Goal: Information Seeking & Learning: Learn about a topic

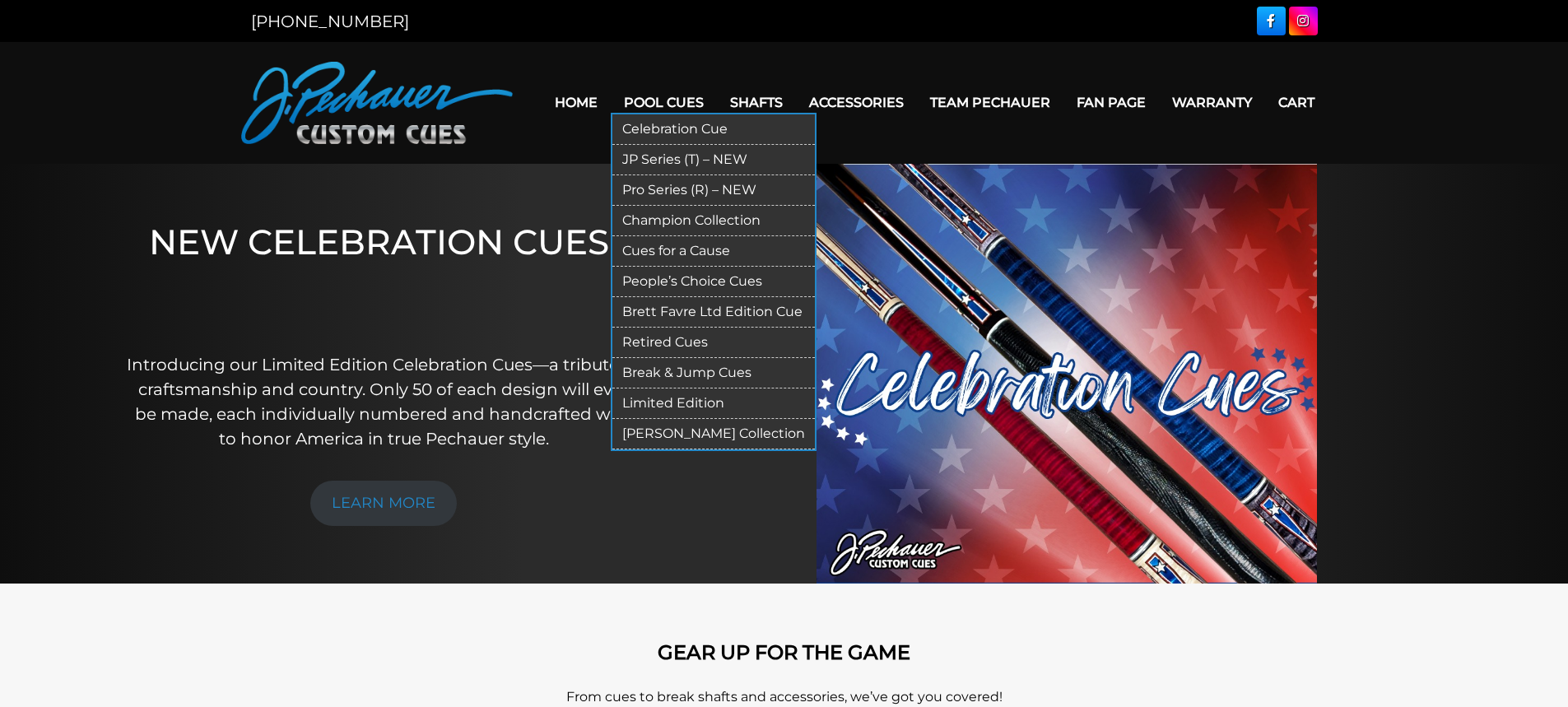
click at [676, 189] on link "Pro Series (R) – NEW" at bounding box center [714, 190] width 203 height 31
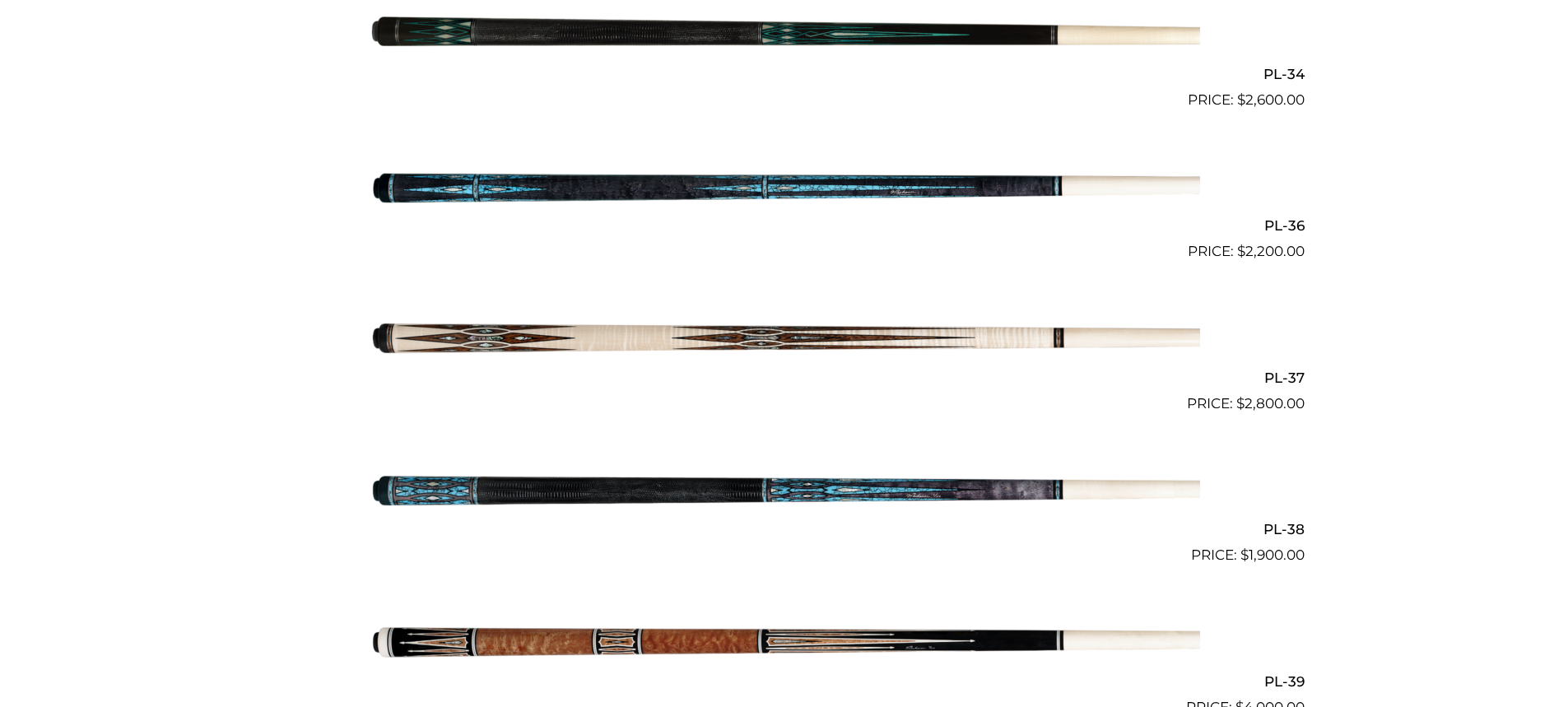
scroll to position [4364, 0]
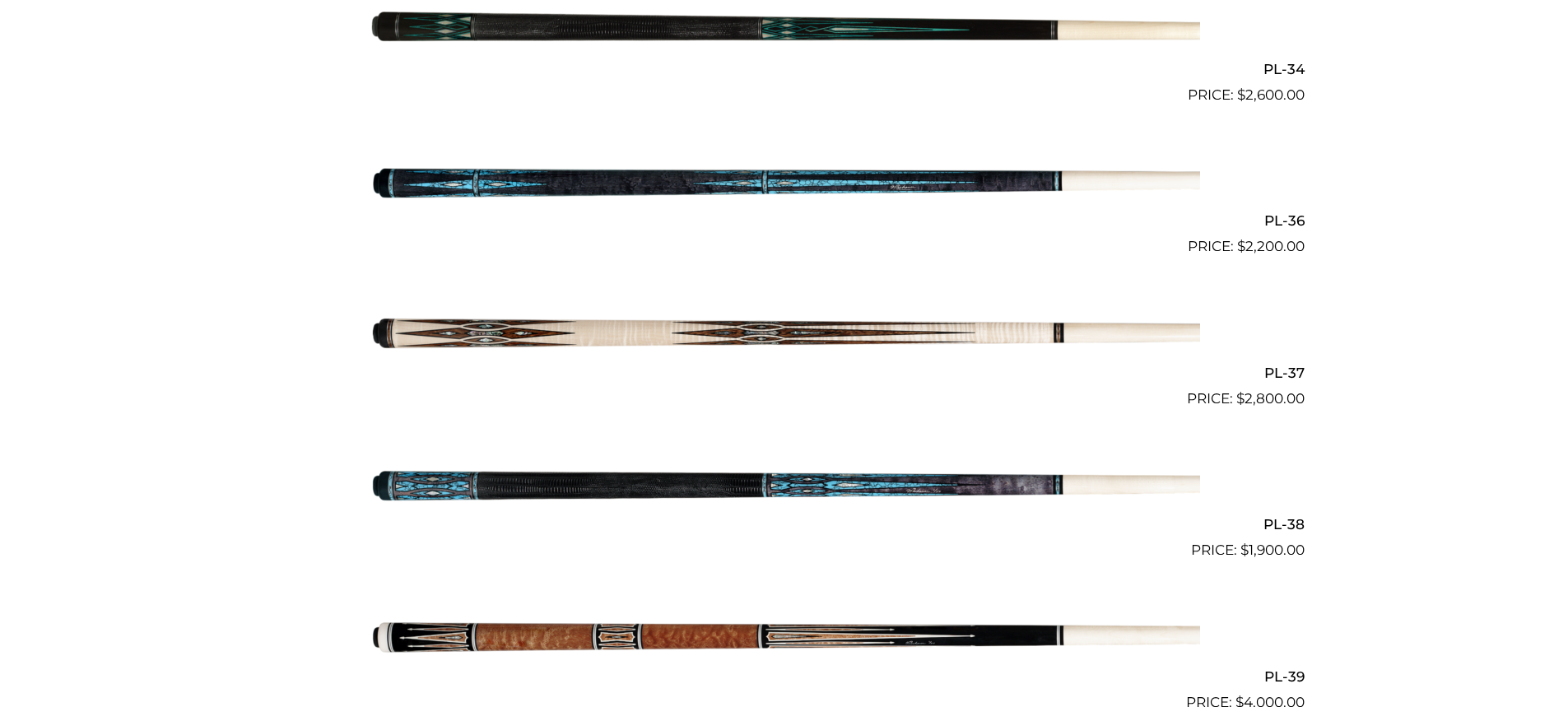
click at [686, 476] on img at bounding box center [785, 485] width 832 height 138
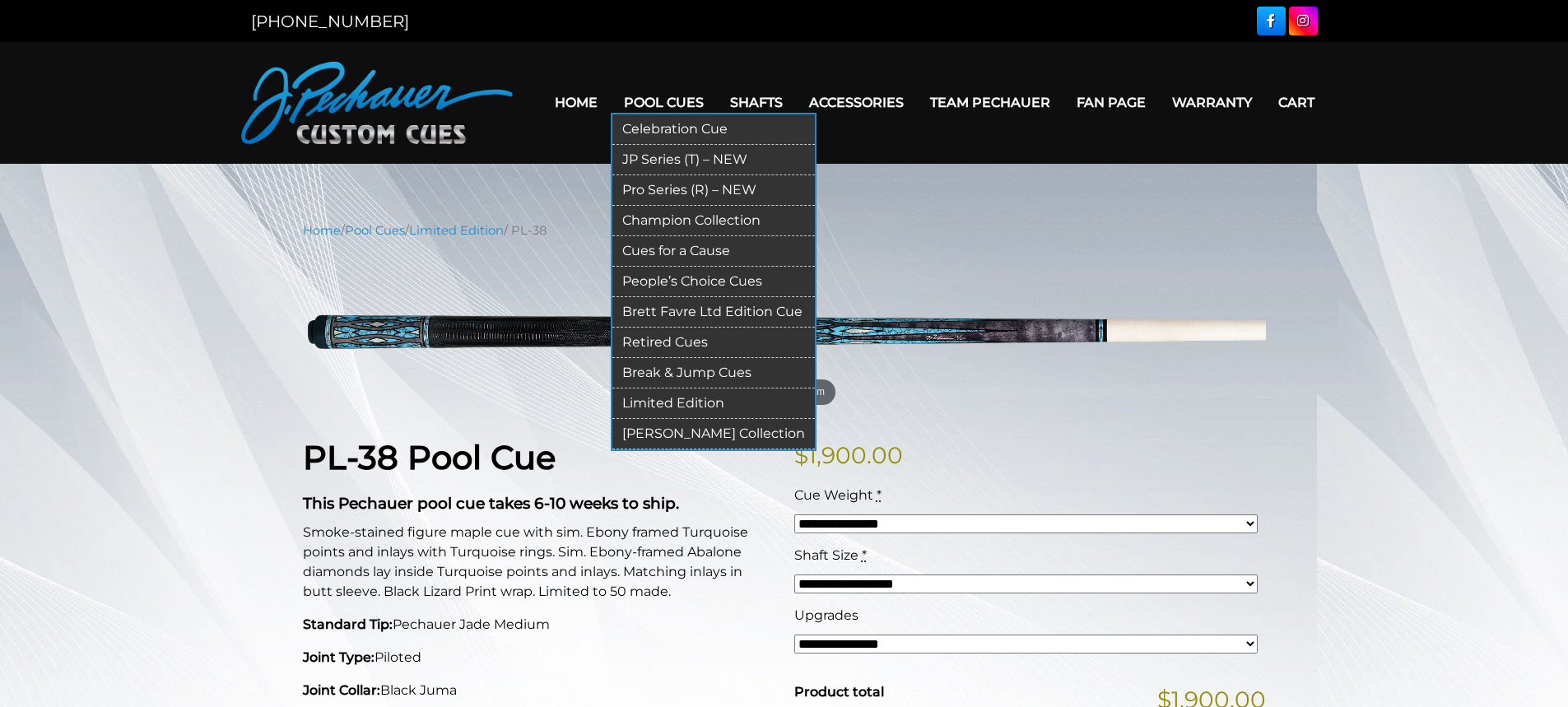
click at [695, 184] on link "Pro Series (R) – NEW" at bounding box center [714, 190] width 203 height 31
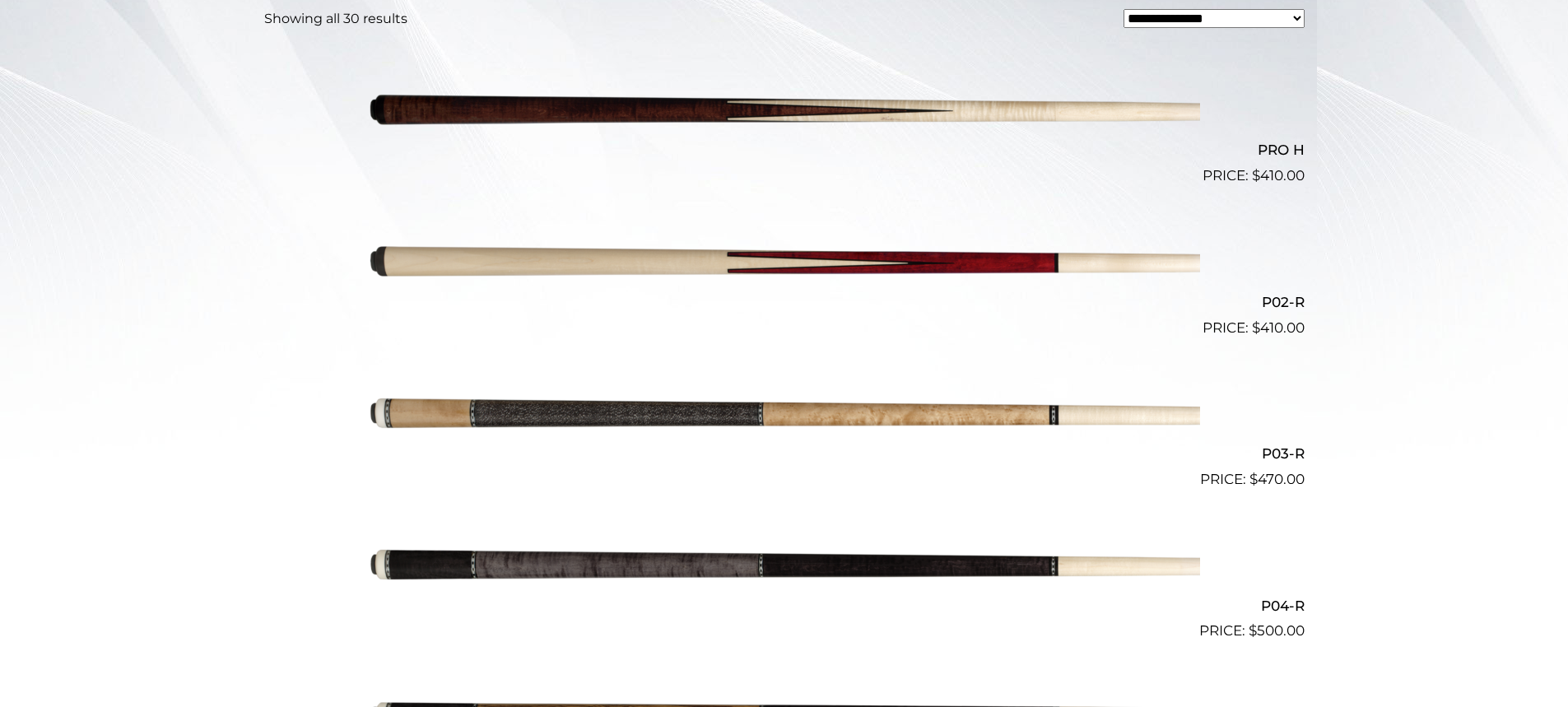
scroll to position [489, 0]
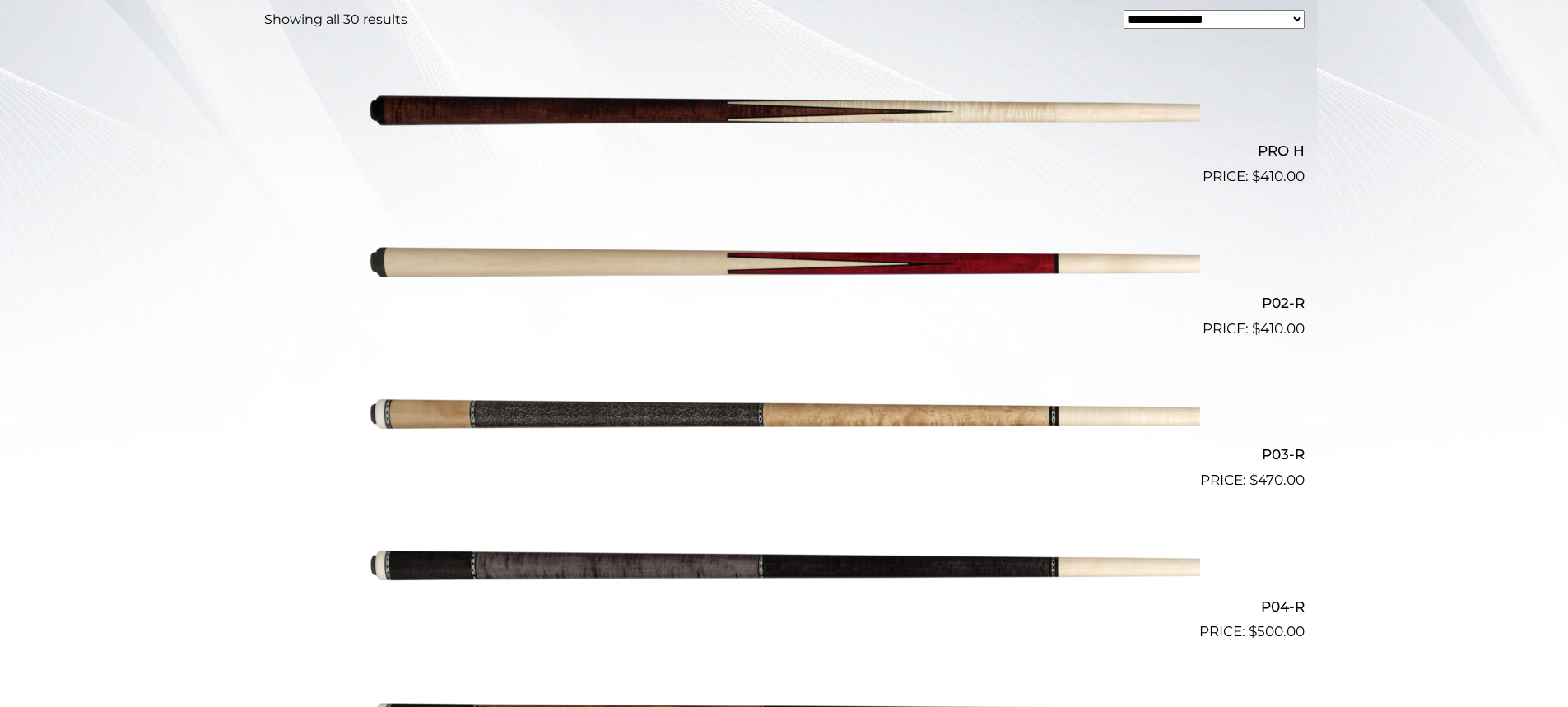
click at [767, 583] on img at bounding box center [785, 567] width 832 height 138
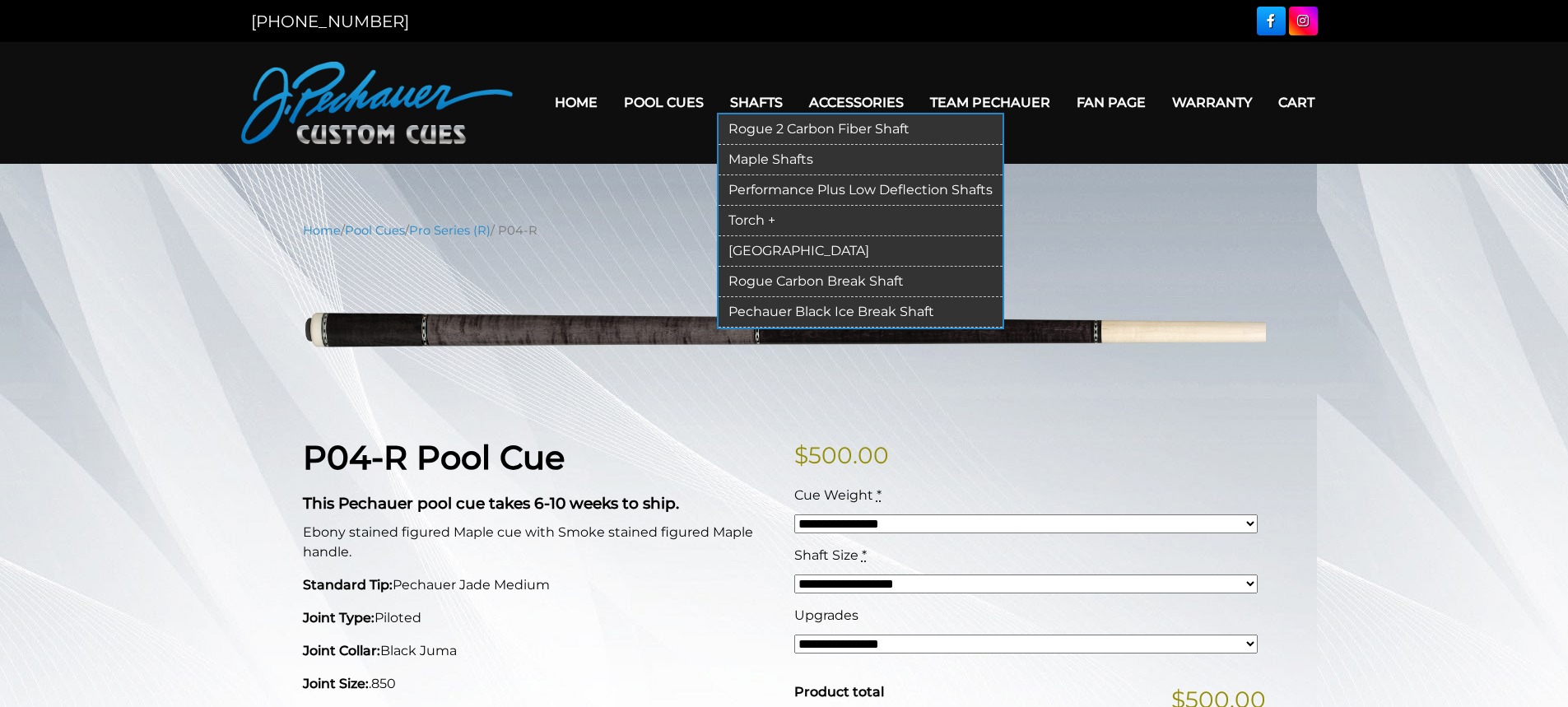
click at [776, 124] on link "Rogue 2 Carbon Fiber Shaft" at bounding box center [861, 129] width 285 height 31
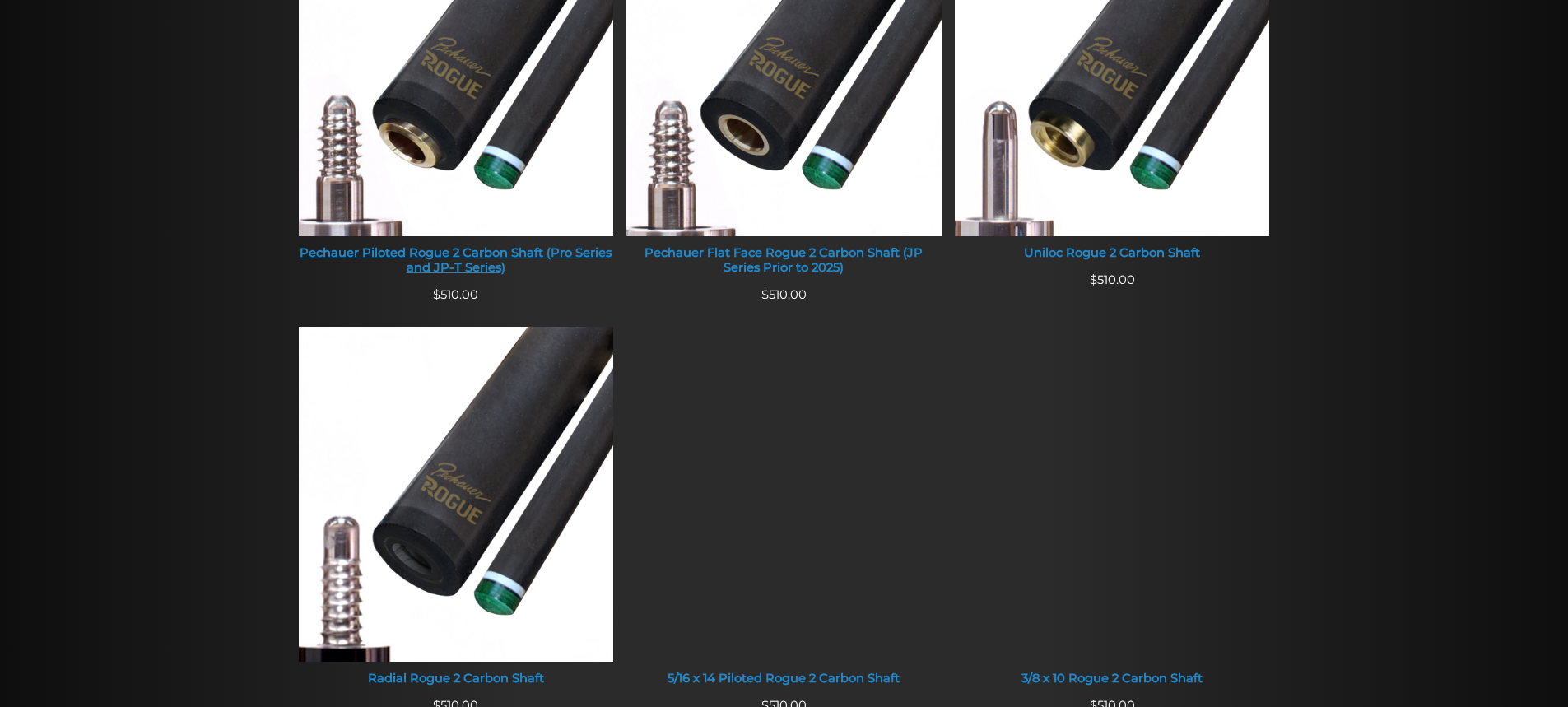
scroll to position [813, 0]
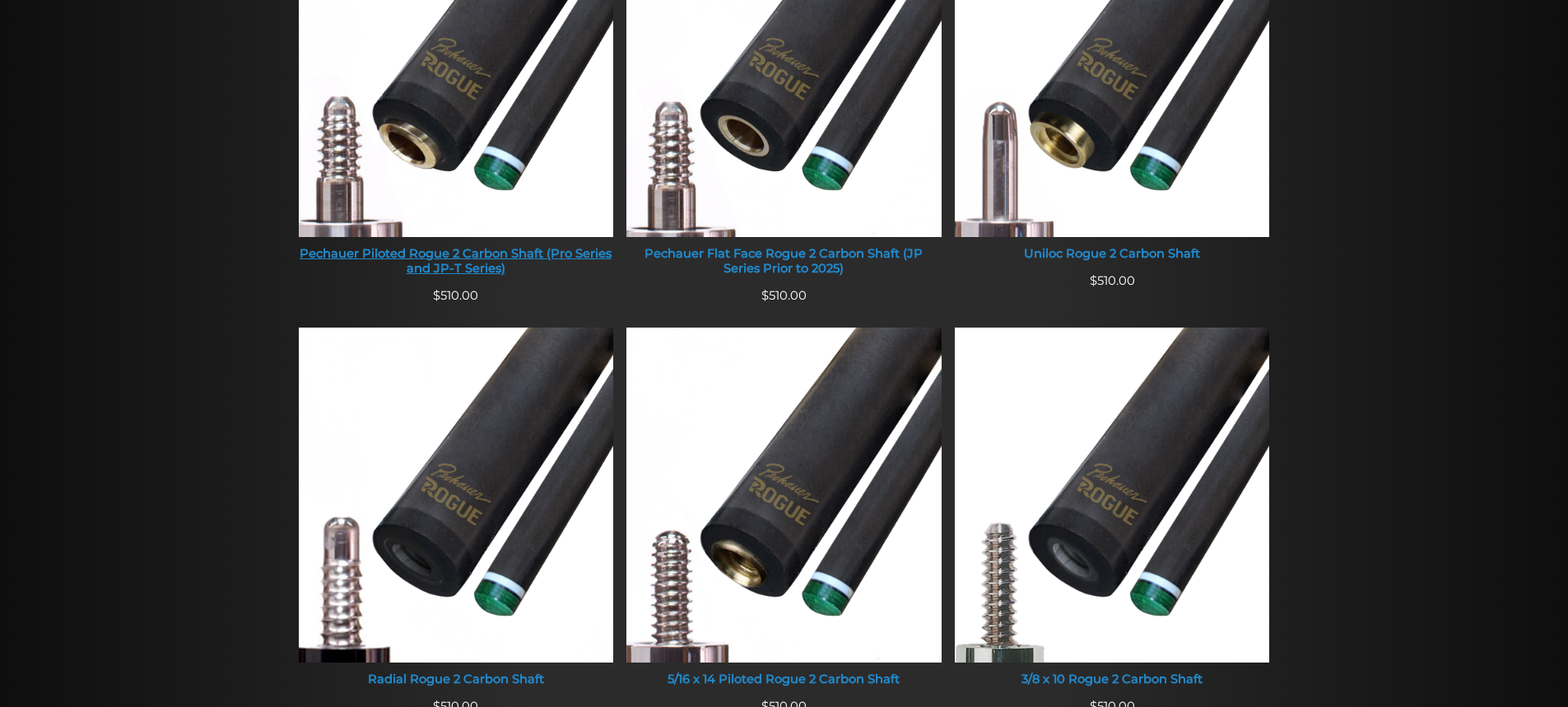
click at [508, 127] on img at bounding box center [456, 70] width 315 height 335
drag, startPoint x: 508, startPoint y: 127, endPoint x: 513, endPoint y: 103, distance: 24.5
click at [510, 117] on img at bounding box center [456, 70] width 315 height 335
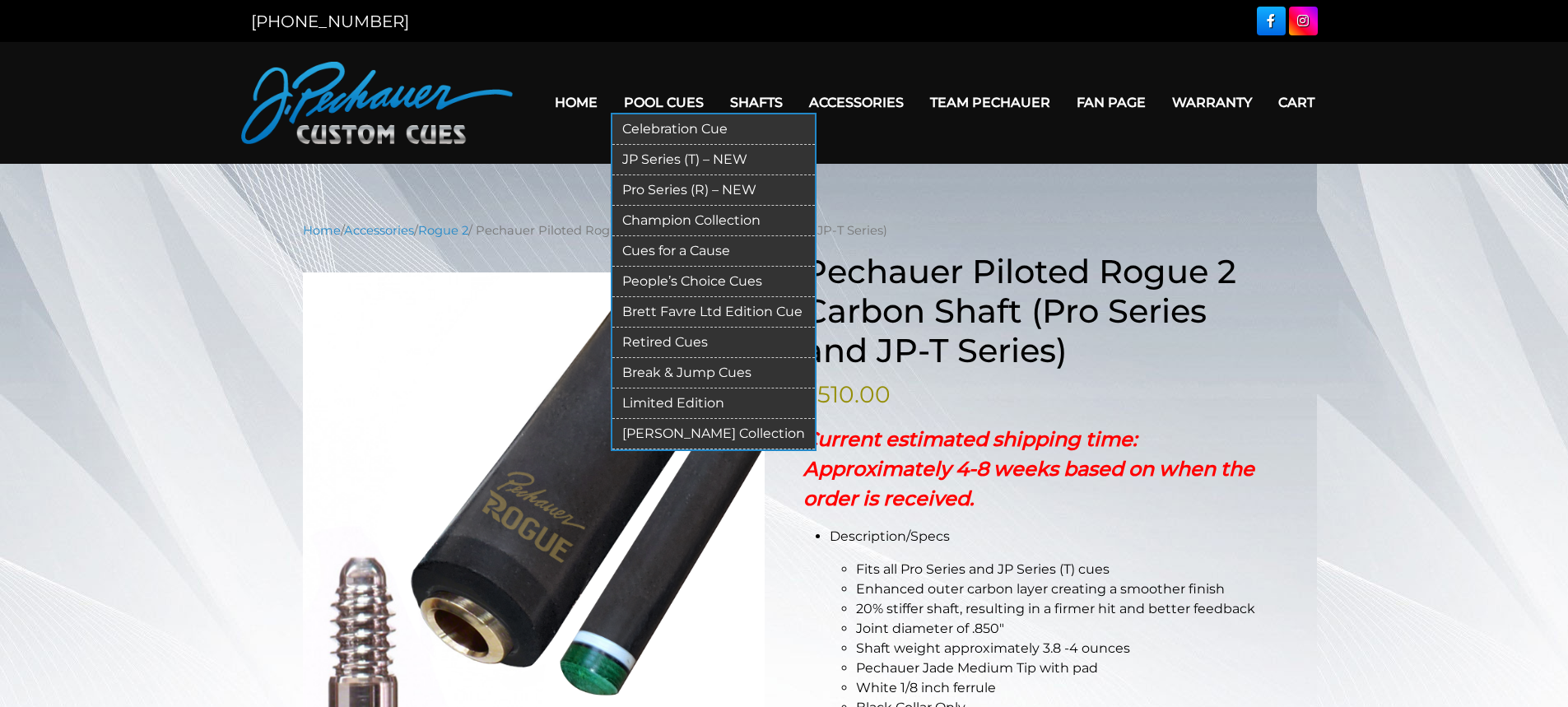
click at [691, 184] on link "Pro Series (R) – NEW" at bounding box center [714, 190] width 203 height 31
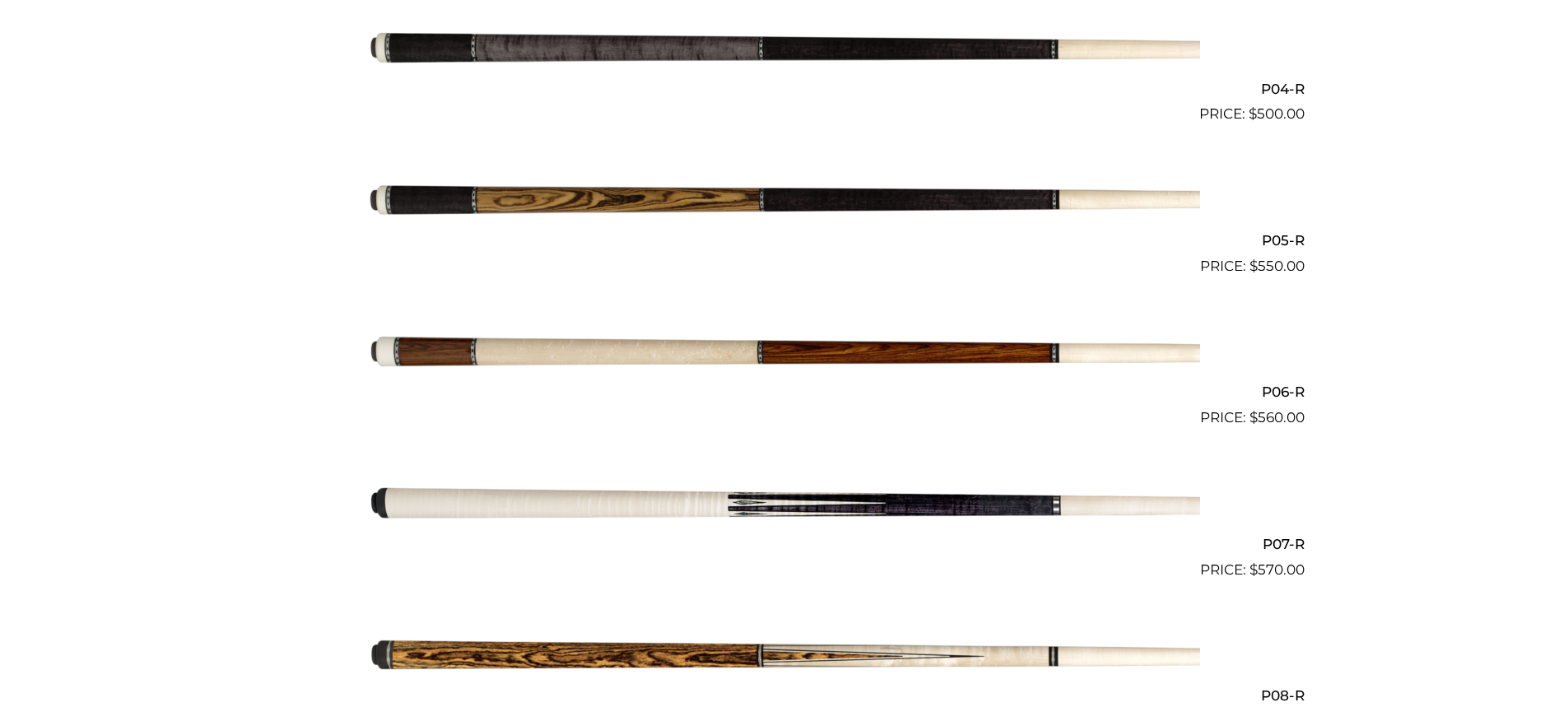
scroll to position [1015, 0]
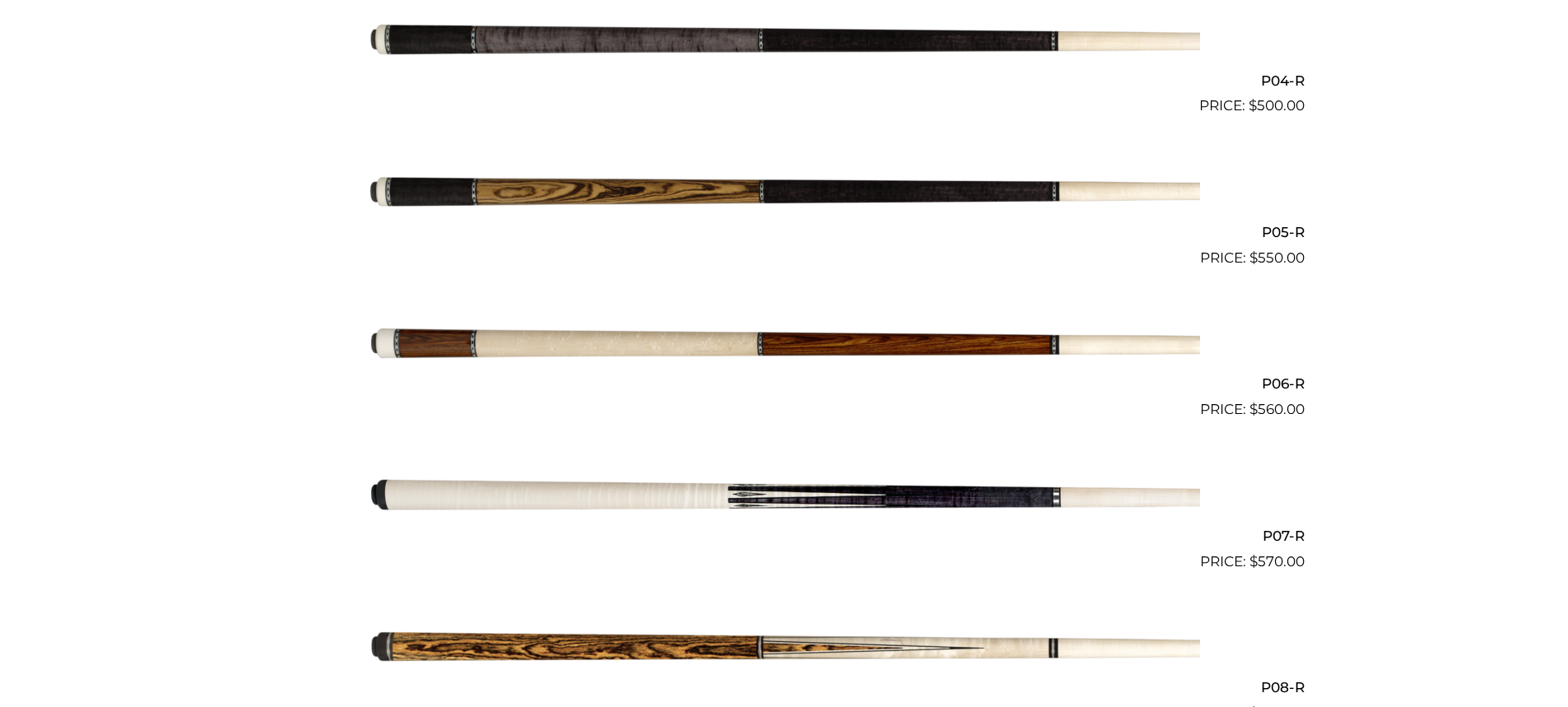
click at [789, 46] on img at bounding box center [785, 41] width 832 height 138
